Goal: Obtain resource: Download file/media

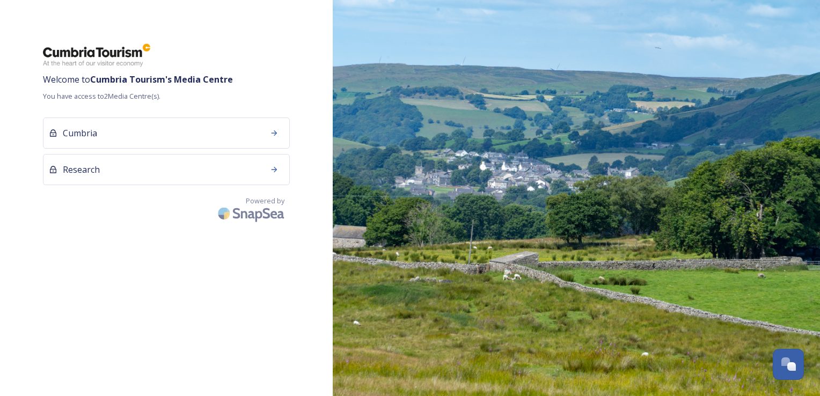
click at [225, 333] on div "Welcome to Cumbria Tourism 's Media Centre You have access to 2 Media Centre(s)…" at bounding box center [166, 198] width 333 height 310
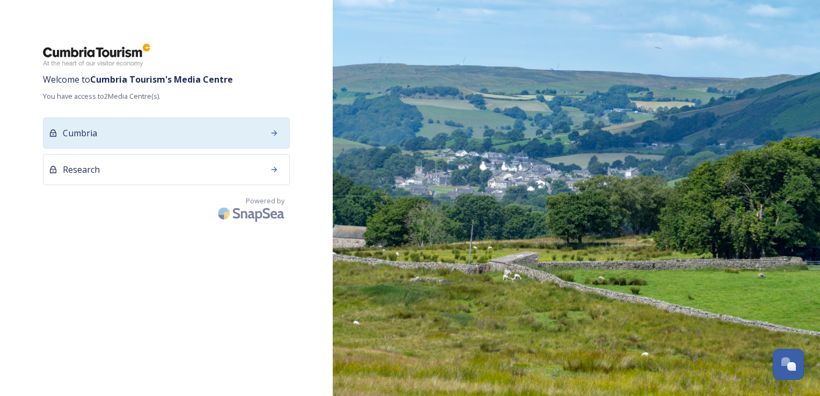
click at [154, 131] on div "Cumbria" at bounding box center [166, 132] width 247 height 31
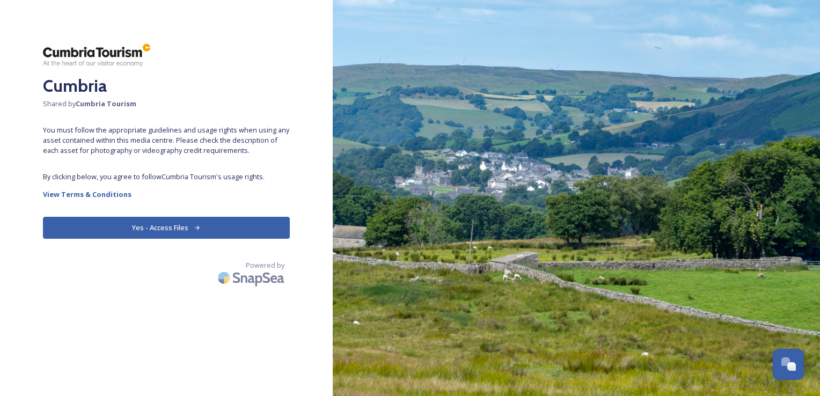
click at [108, 232] on button "Yes - Access Files" at bounding box center [166, 228] width 247 height 22
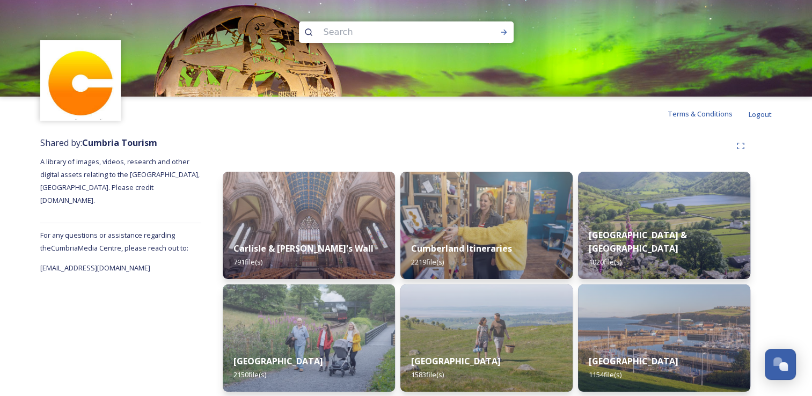
click at [335, 31] on input at bounding box center [391, 32] width 147 height 24
type input "s"
type input "farm"
click at [500, 30] on icon at bounding box center [503, 32] width 9 height 9
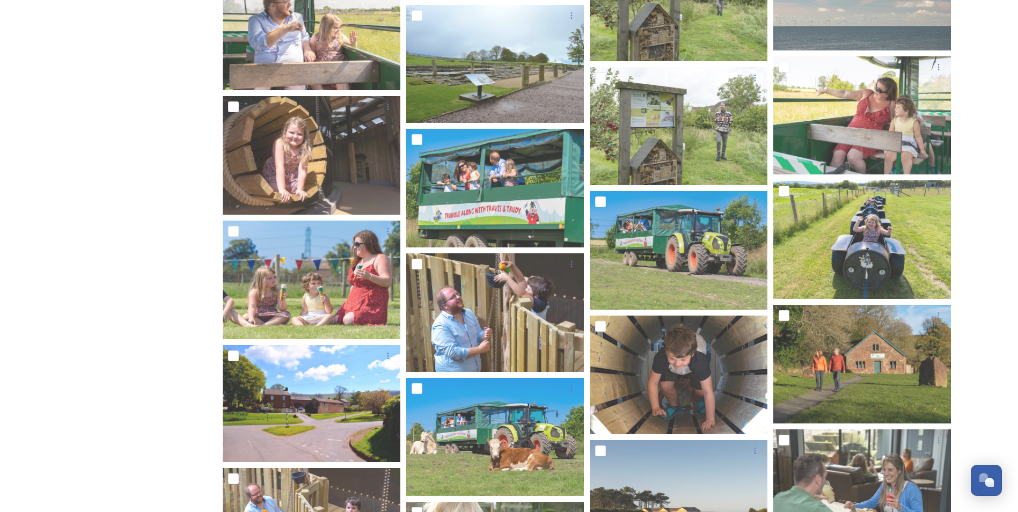
scroll to position [5390, 0]
